Goal: Find specific page/section: Find specific page/section

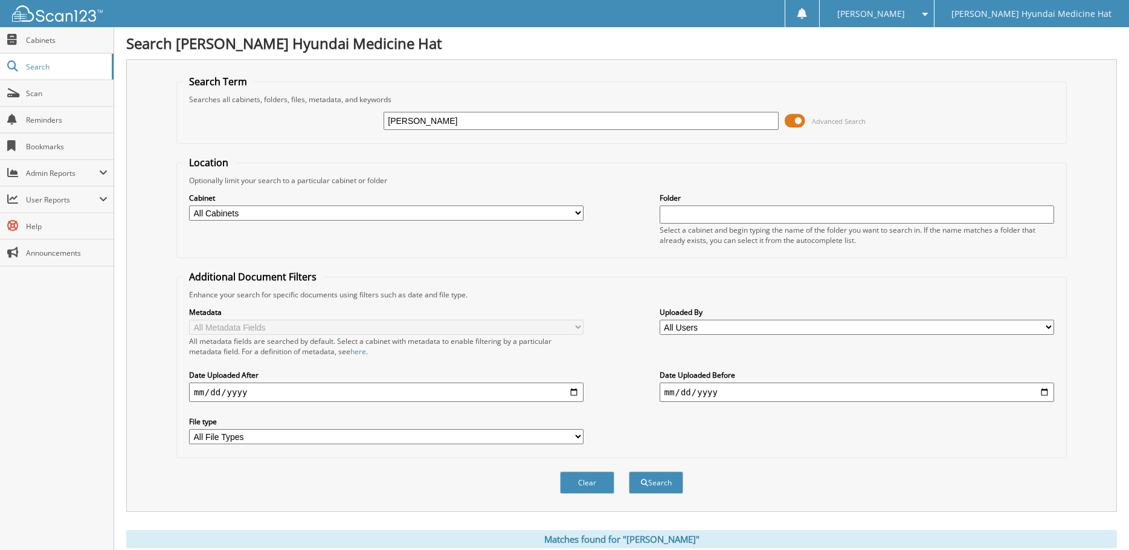
drag, startPoint x: 436, startPoint y: 124, endPoint x: 386, endPoint y: 119, distance: 50.4
click at [386, 119] on input "BISCHKE" at bounding box center [581, 121] width 395 height 18
click at [415, 128] on input "kowal" at bounding box center [581, 121] width 395 height 18
type input "kowalchuk"
click at [621, 166] on fieldset "Location Optionally limit your search to a particular cabinet or folder Cabinet…" at bounding box center [621, 207] width 891 height 102
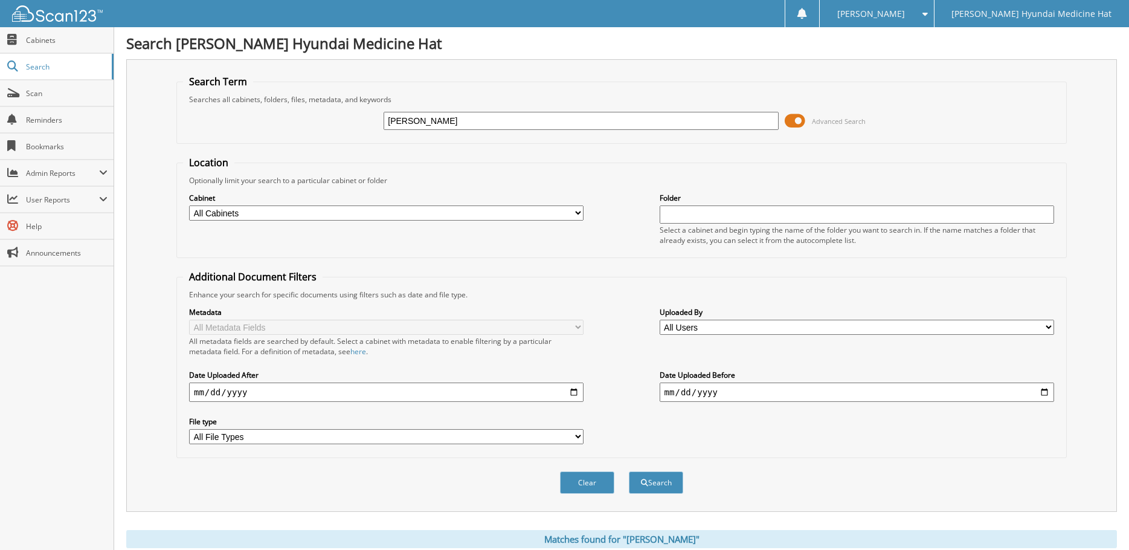
click at [796, 127] on span at bounding box center [795, 121] width 21 height 18
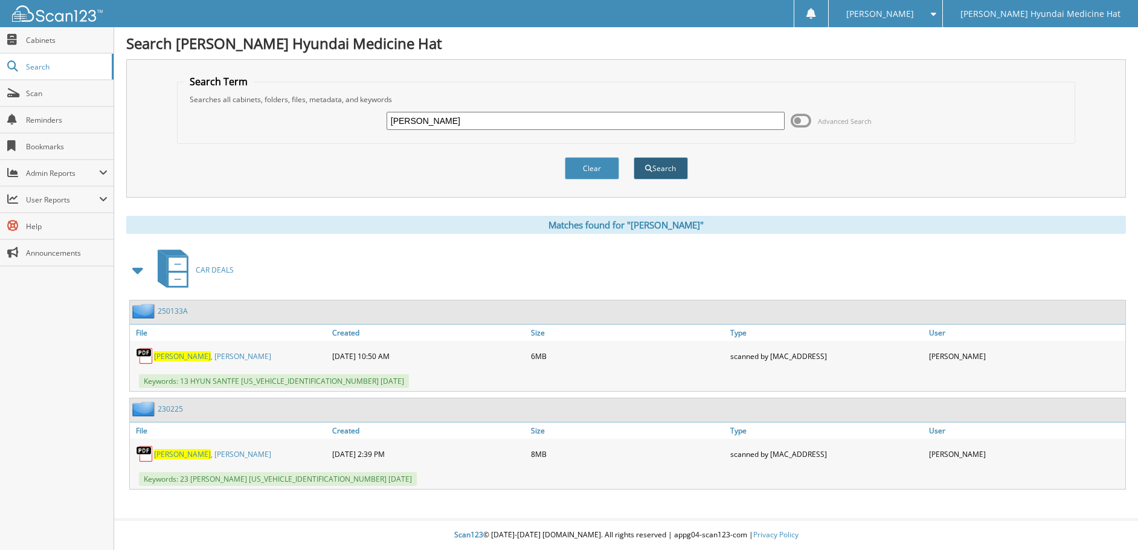
click at [653, 174] on button "Search" at bounding box center [661, 168] width 54 height 22
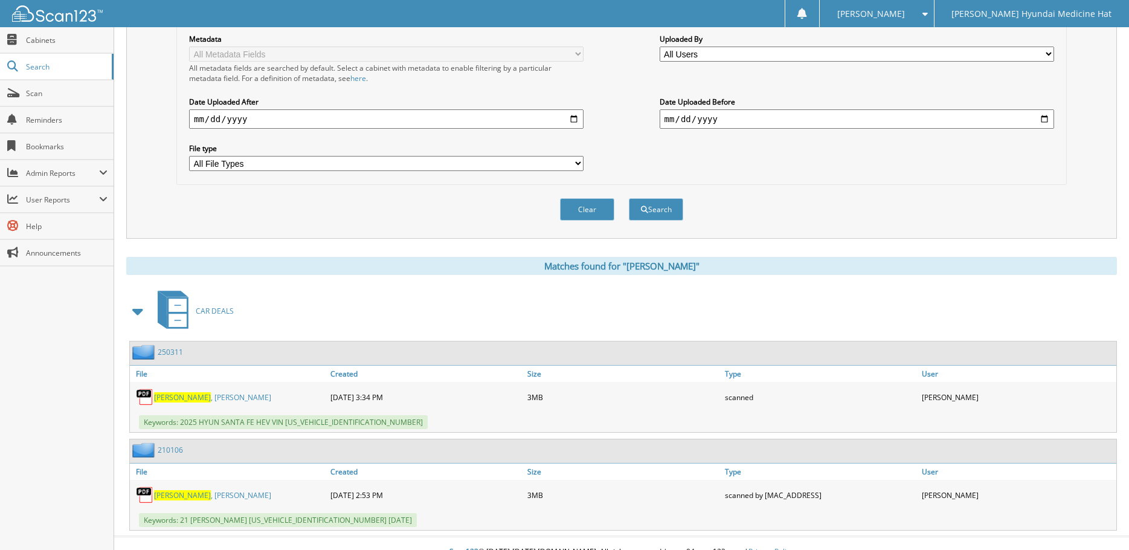
scroll to position [291, 0]
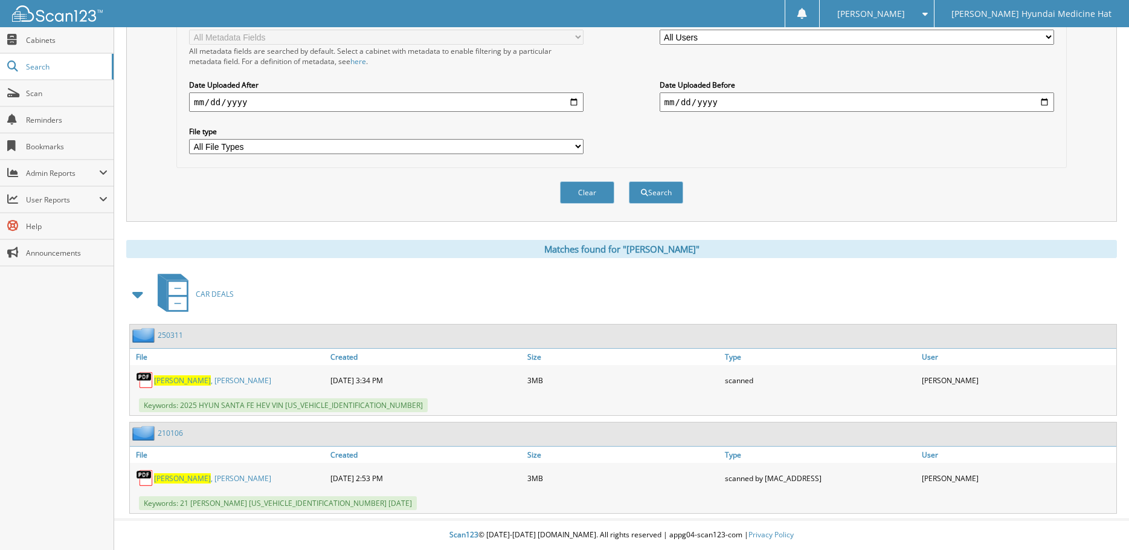
click at [161, 480] on span "[PERSON_NAME]" at bounding box center [182, 478] width 57 height 10
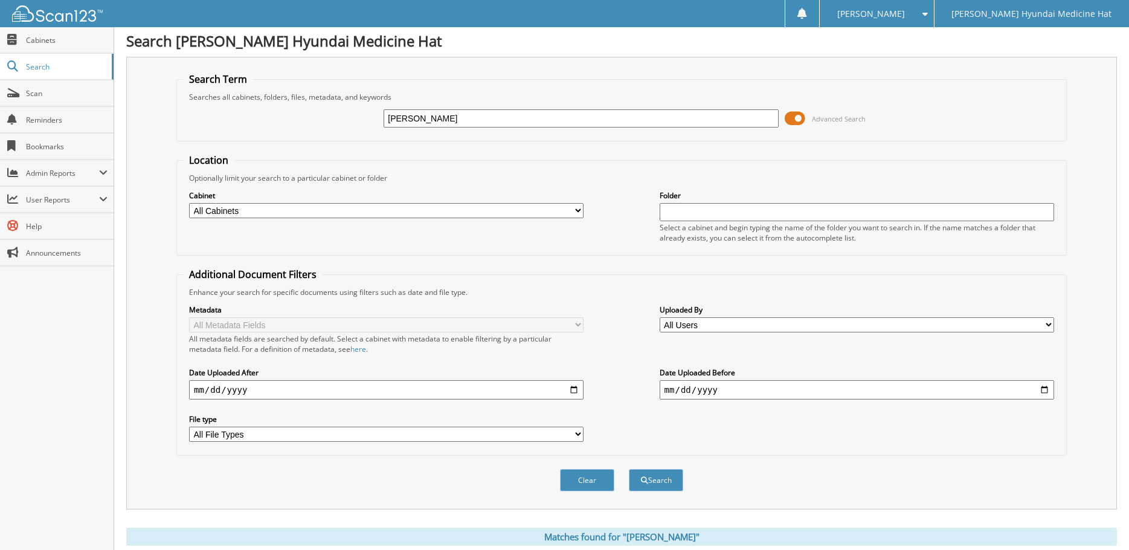
scroll to position [0, 0]
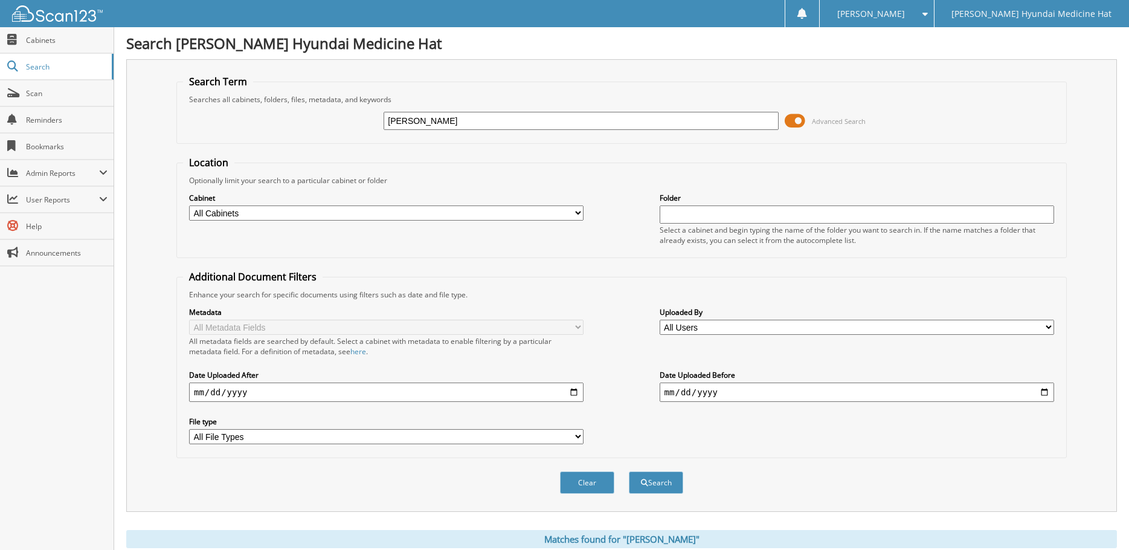
click at [905, 154] on form "Search Term Searches all cabinets, folders, files, metadata, and keywords [PERS…" at bounding box center [621, 291] width 891 height 432
click at [40, 71] on span "Search" at bounding box center [66, 67] width 80 height 10
